Goal: Learn about a topic

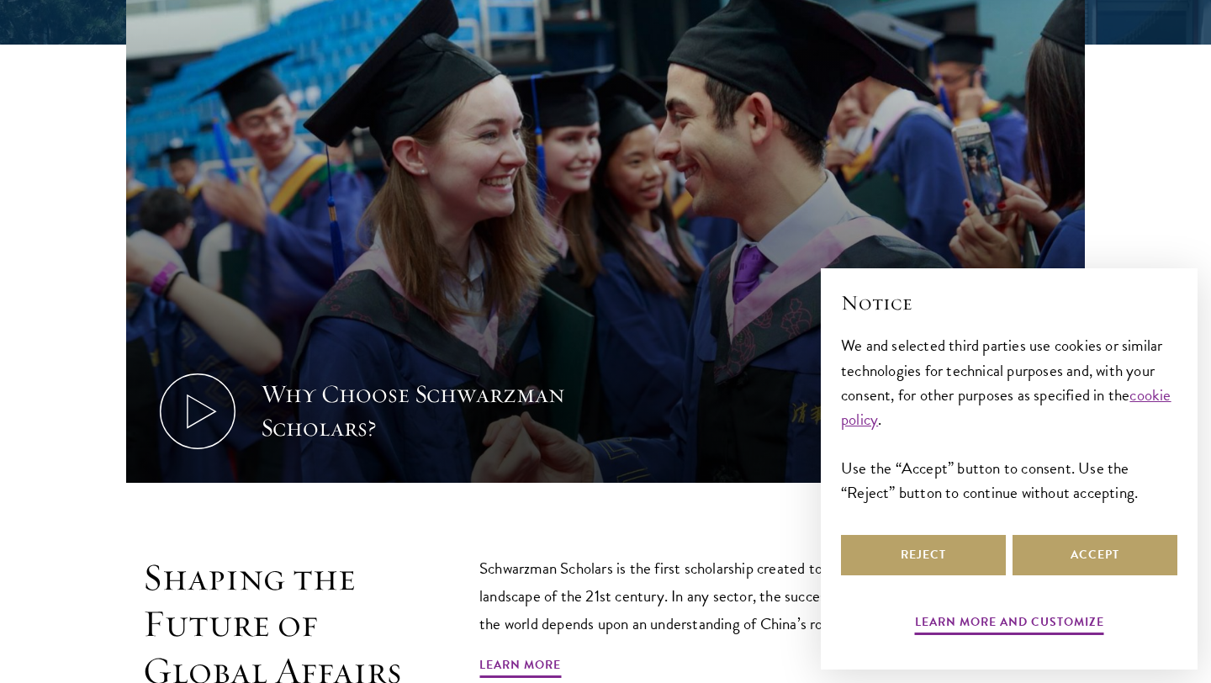
scroll to position [649, 0]
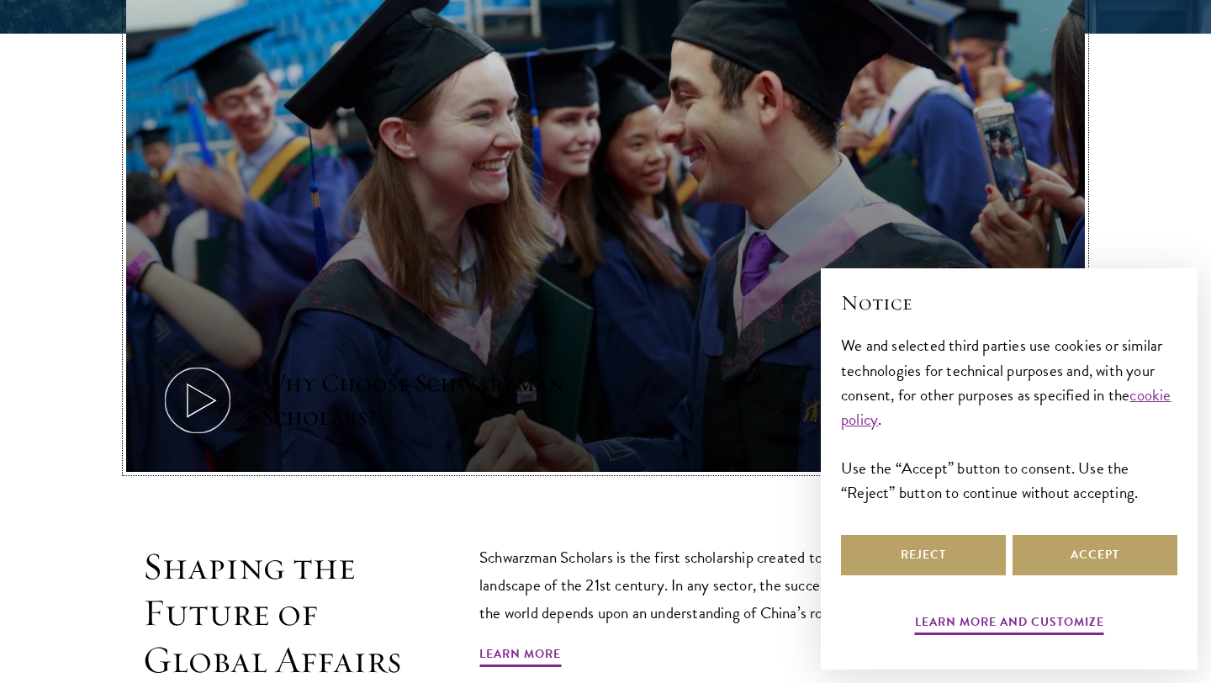
click at [204, 399] on icon at bounding box center [198, 400] width 76 height 76
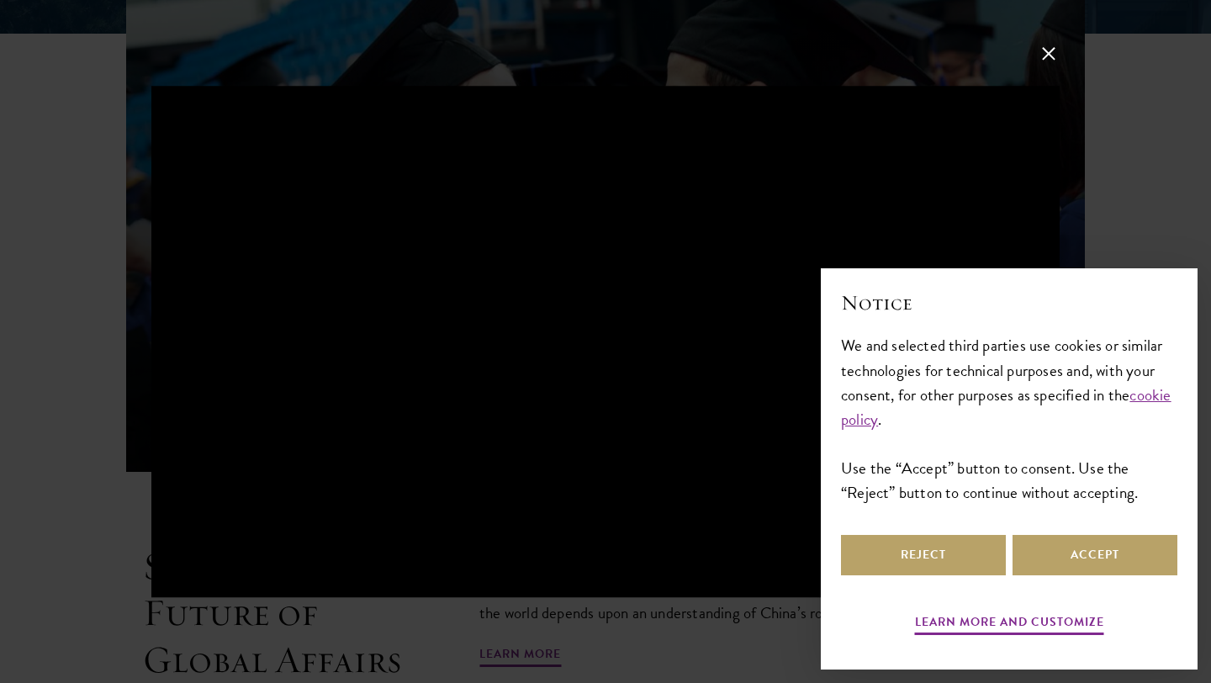
click at [1051, 55] on button at bounding box center [1049, 54] width 22 height 22
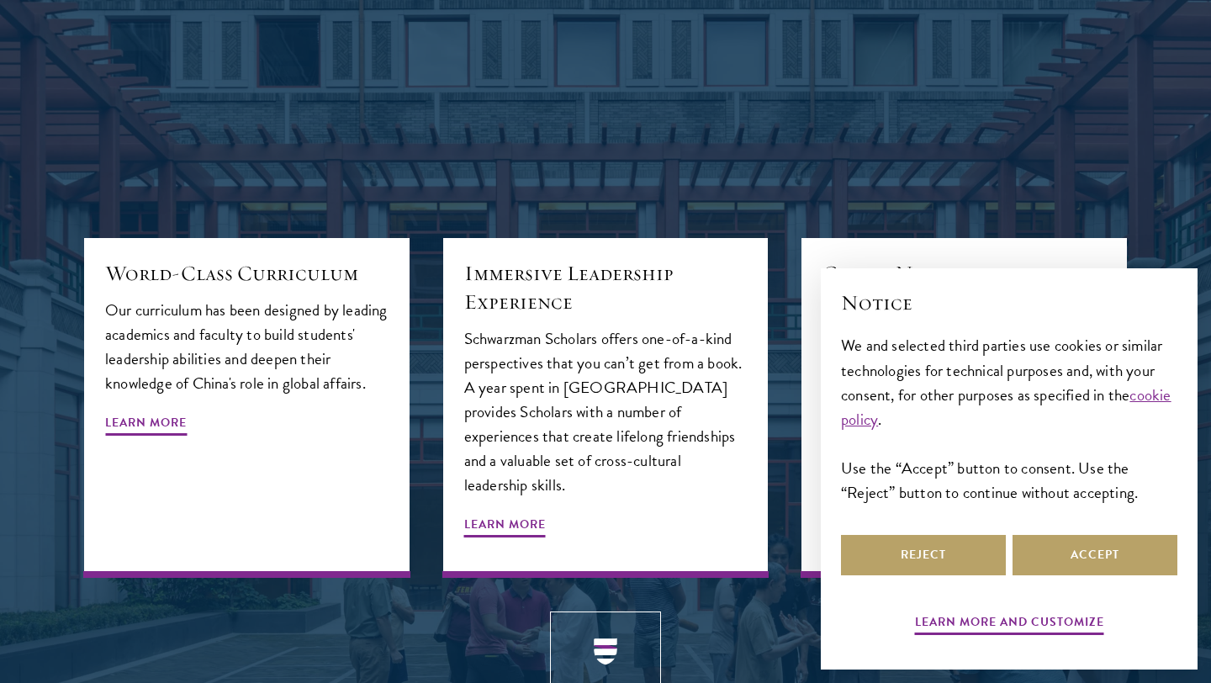
scroll to position [1856, 0]
